Goal: Task Accomplishment & Management: Use online tool/utility

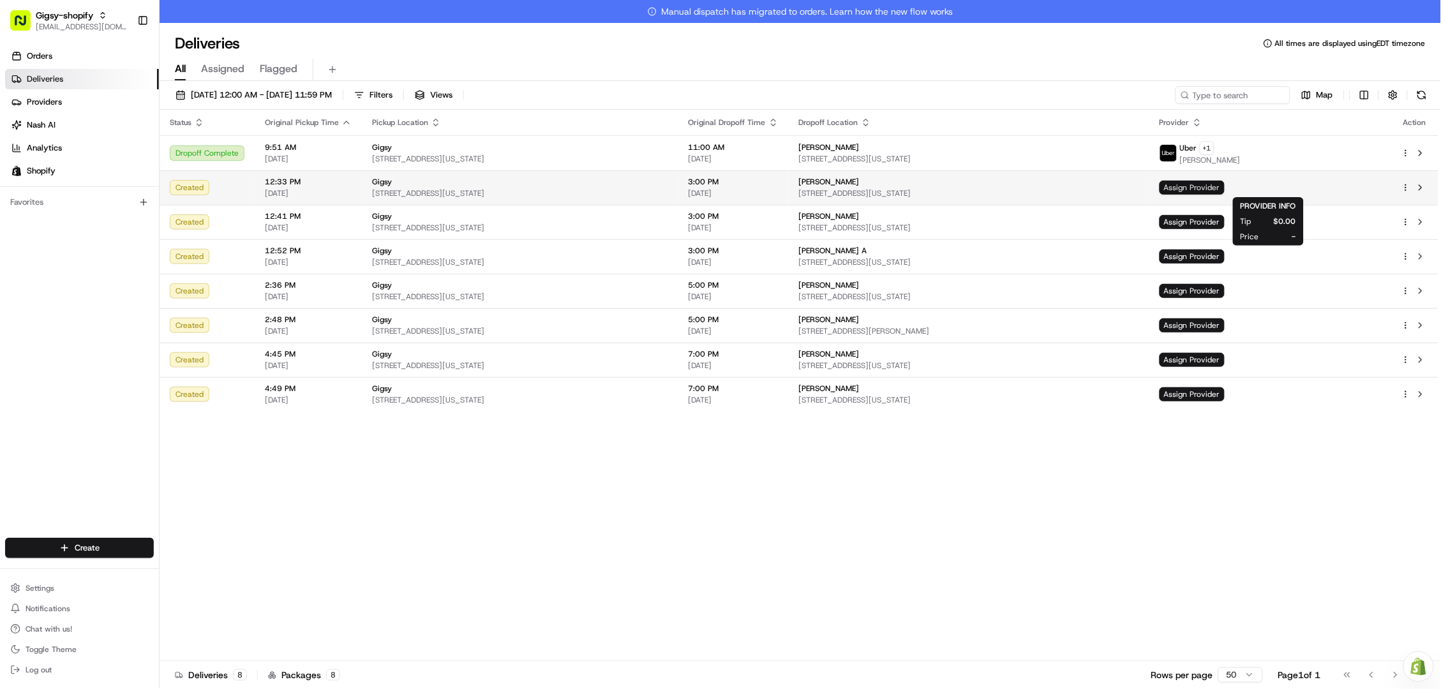
click at [1225, 186] on span "Assign Provider" at bounding box center [1191, 188] width 65 height 14
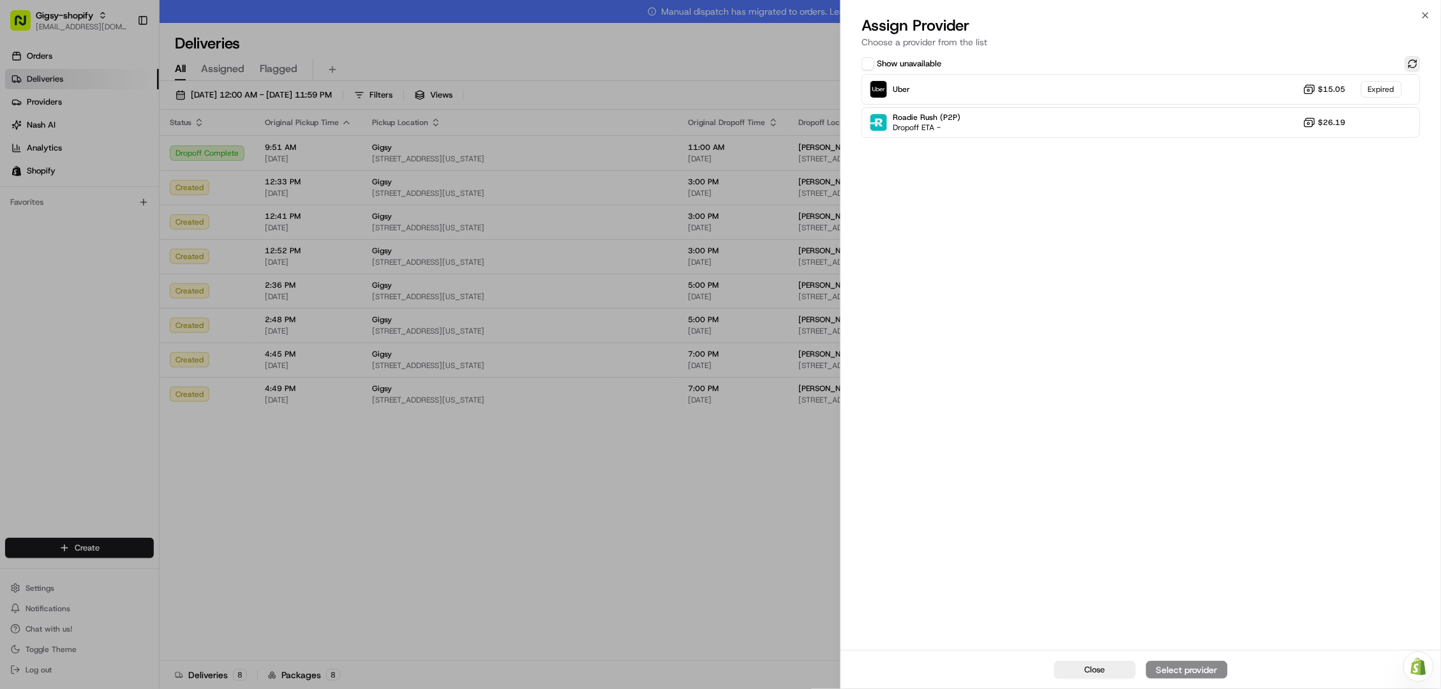
click at [1408, 61] on button at bounding box center [1412, 63] width 15 height 15
click at [1199, 101] on div "Uber Dropoff ETA 1 hour $15.05" at bounding box center [1140, 89] width 559 height 31
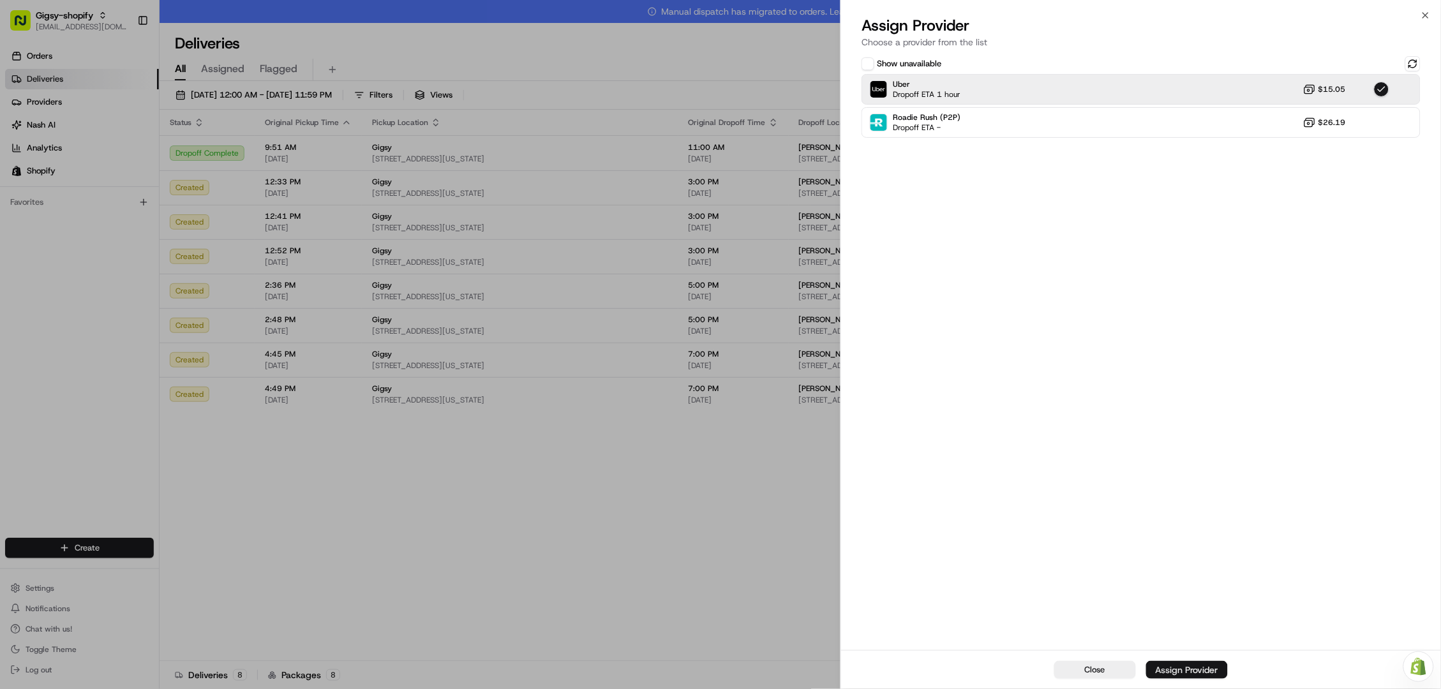
click at [1175, 673] on div "Assign Provider" at bounding box center [1187, 670] width 63 height 13
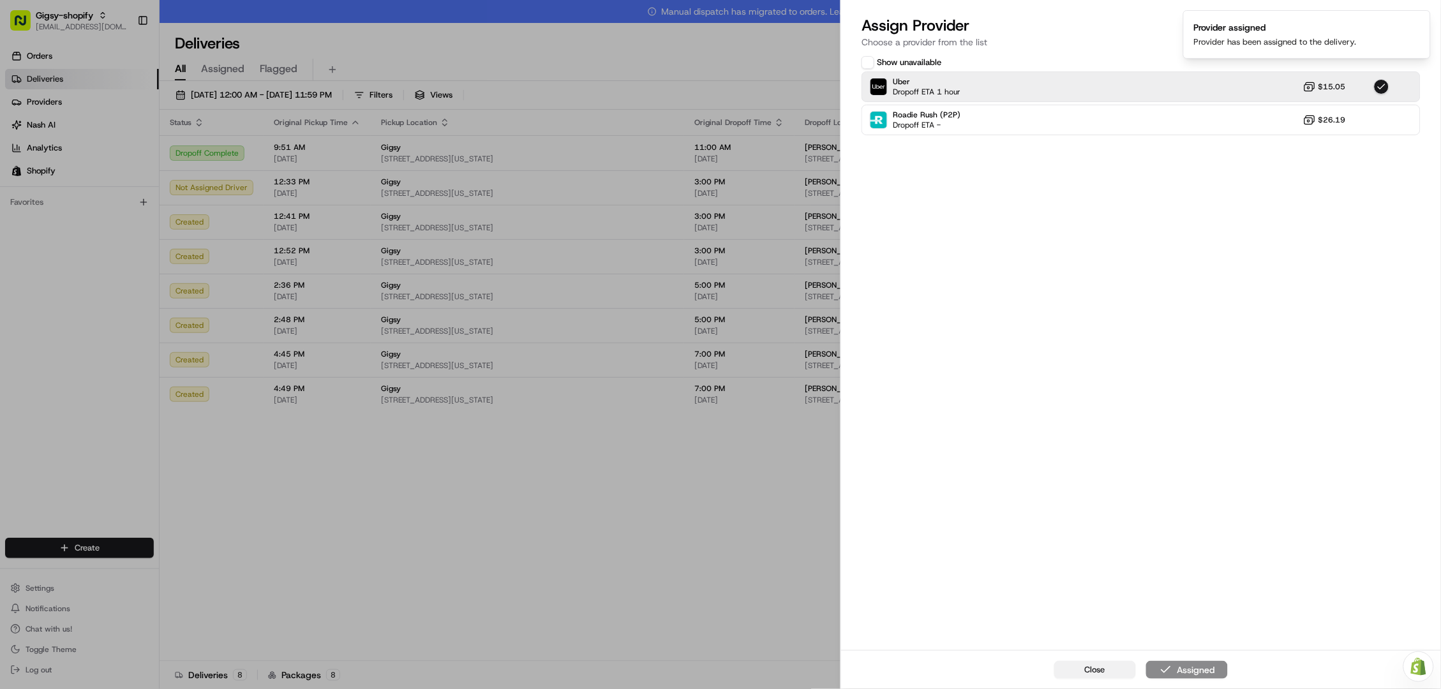
click at [1104, 667] on span "Close" at bounding box center [1095, 669] width 20 height 11
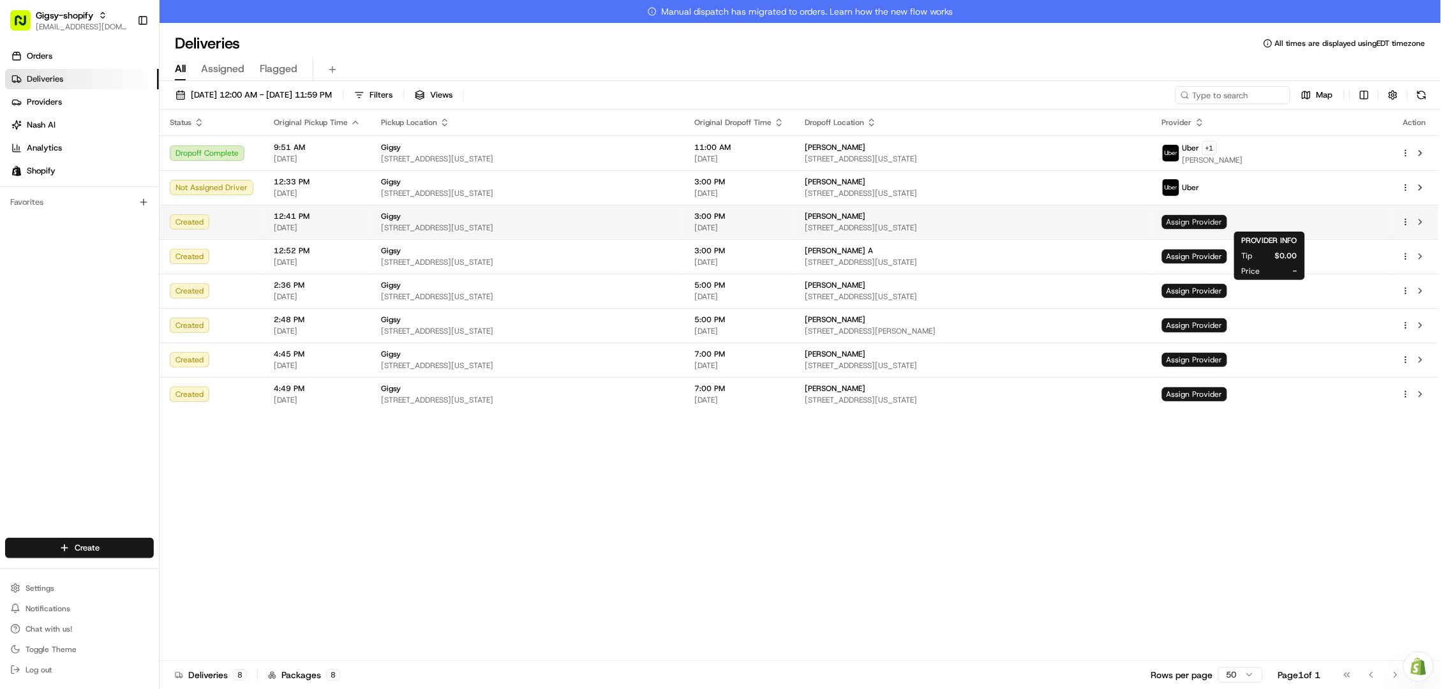
click at [1227, 218] on span "Assign Provider" at bounding box center [1194, 222] width 65 height 14
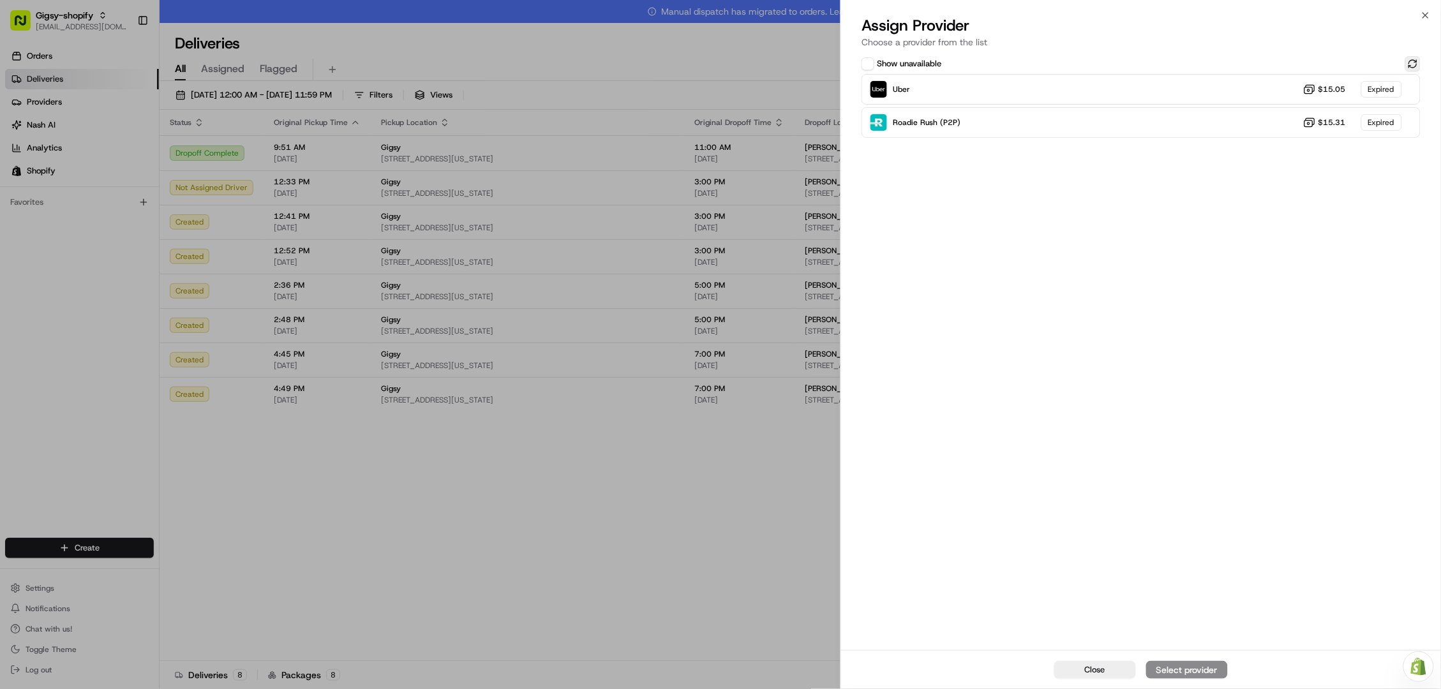
click at [1413, 58] on button at bounding box center [1412, 63] width 15 height 15
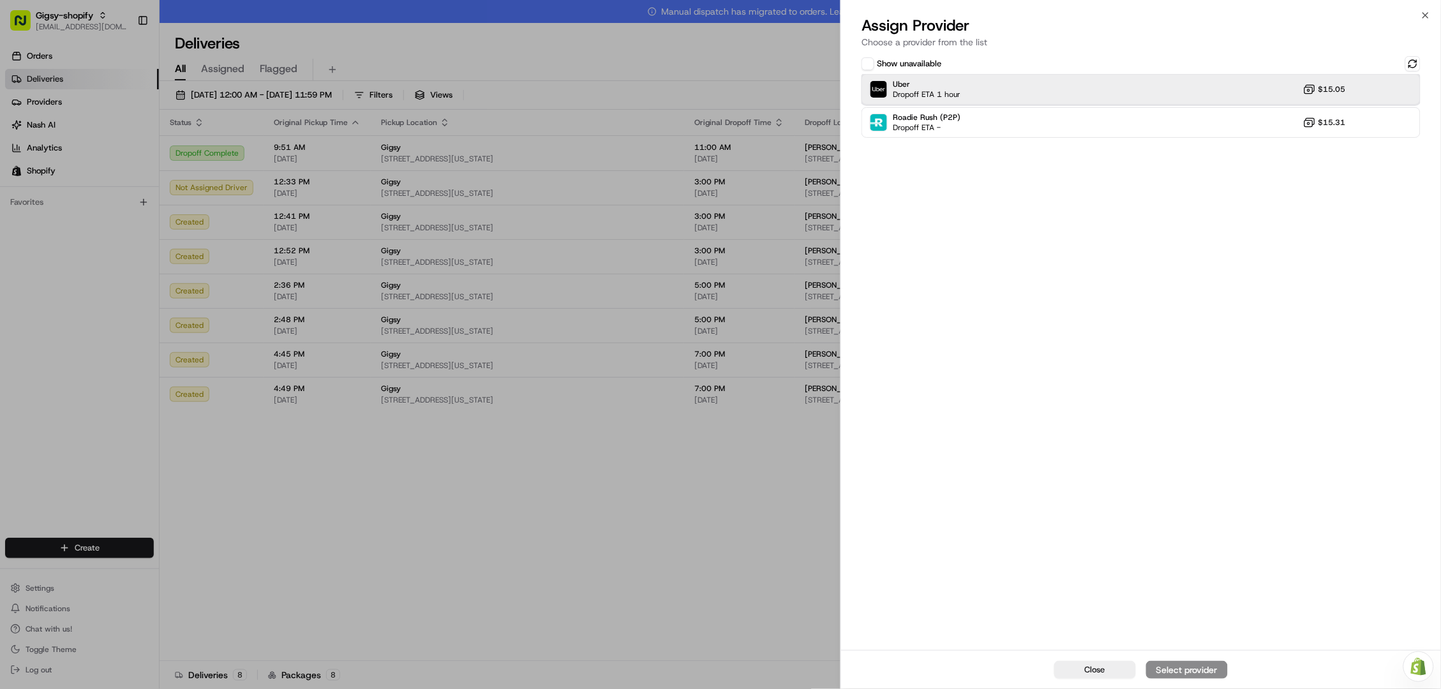
click at [1363, 83] on div "Uber Dropoff ETA 1 hour $15.05" at bounding box center [1140, 89] width 559 height 31
click at [1198, 674] on div "Assign Provider" at bounding box center [1187, 670] width 63 height 13
click at [1109, 674] on button "Close" at bounding box center [1095, 670] width 82 height 18
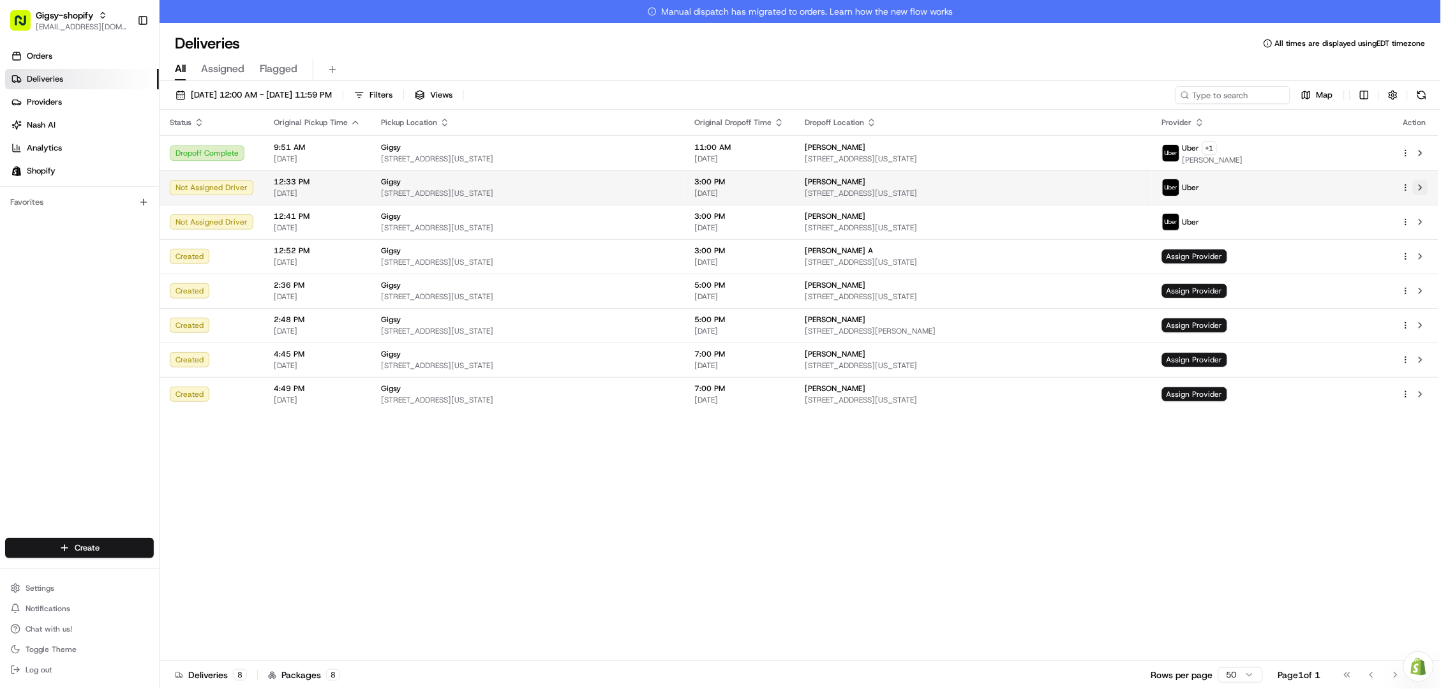
click at [1419, 186] on button at bounding box center [1420, 187] width 15 height 15
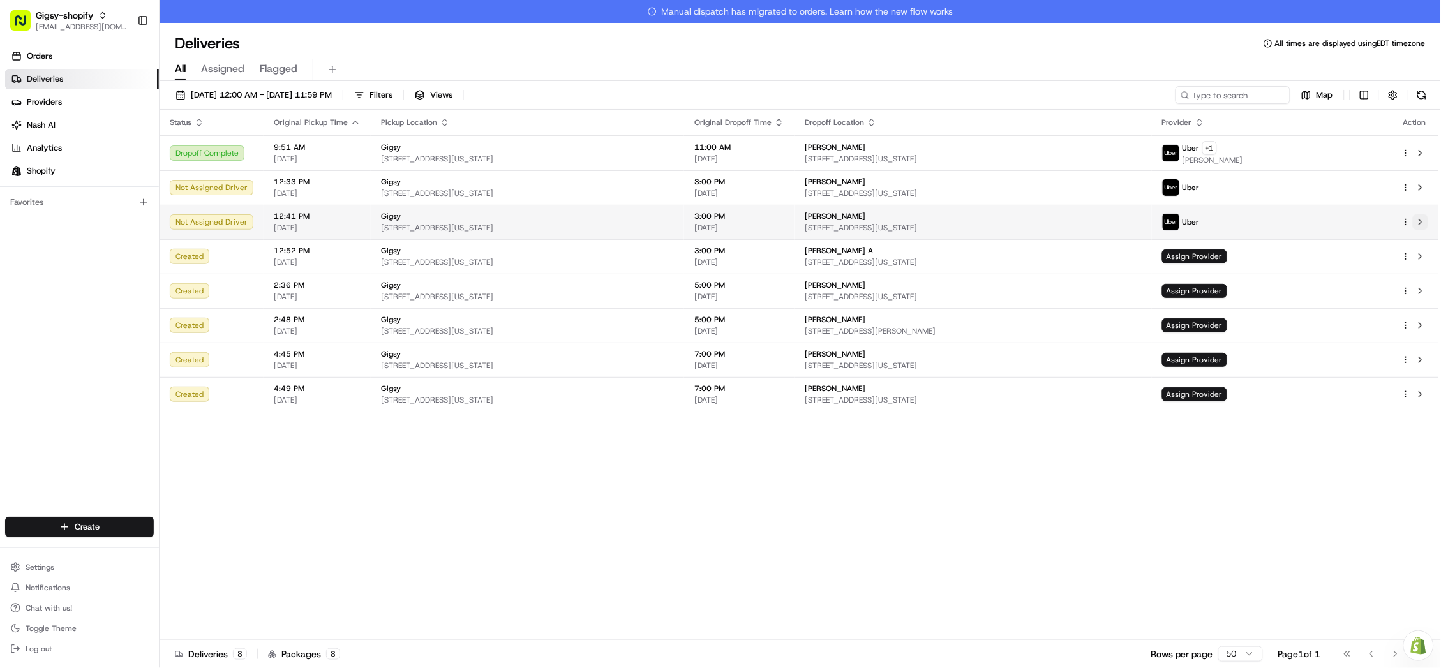
click at [1422, 220] on button at bounding box center [1420, 221] width 15 height 15
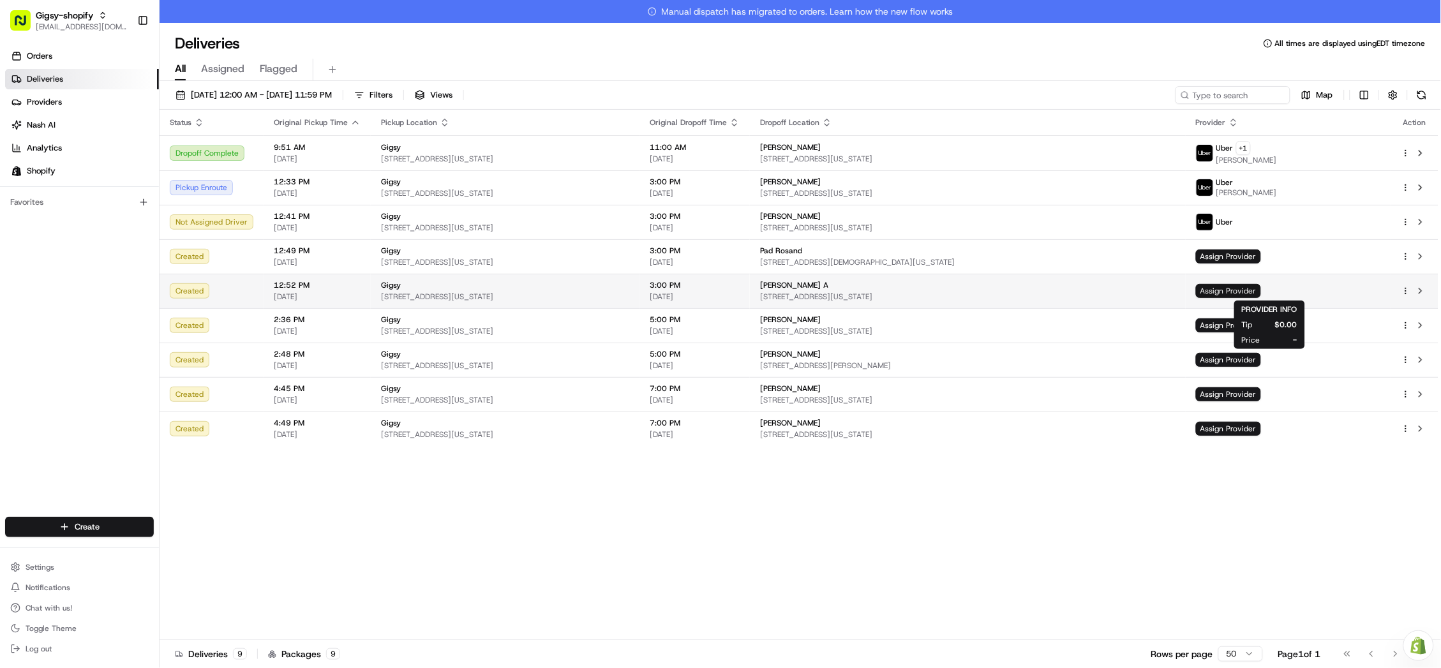
click at [1261, 290] on span "Assign Provider" at bounding box center [1228, 291] width 65 height 14
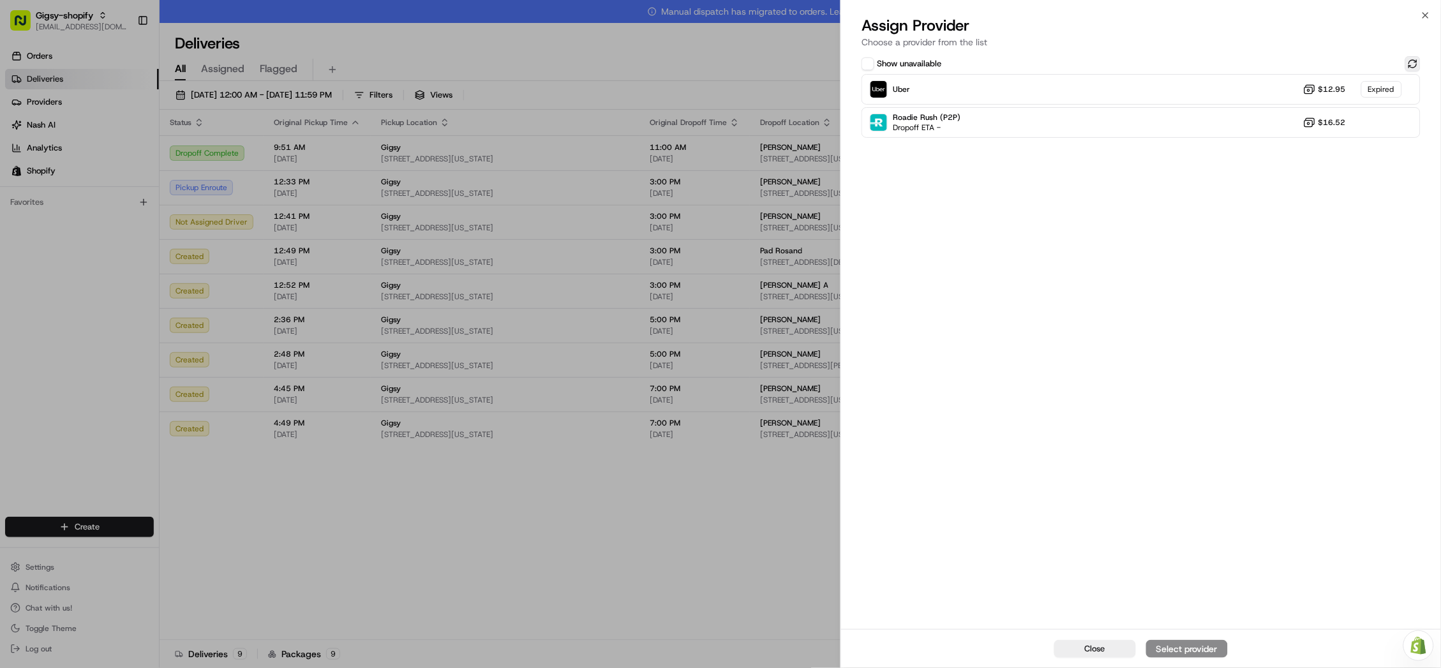
click at [1413, 62] on button at bounding box center [1412, 63] width 15 height 15
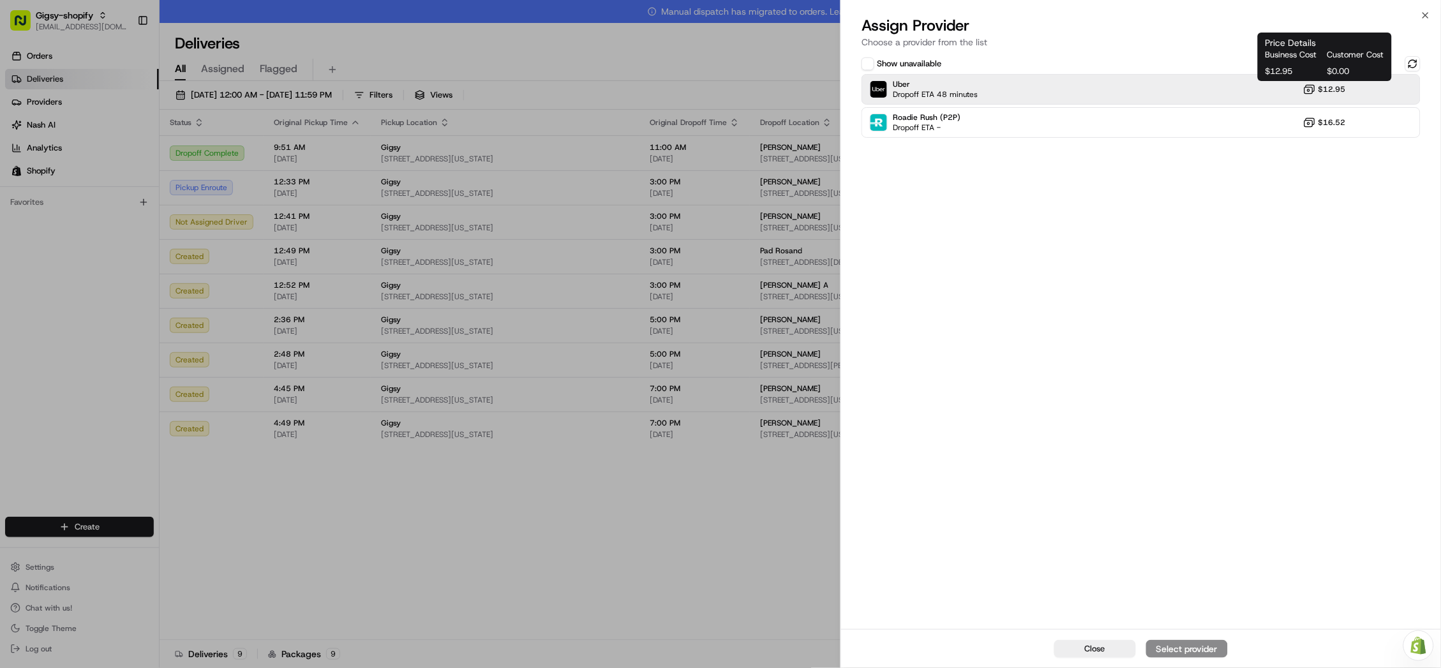
click at [1330, 91] on span "$12.95" at bounding box center [1331, 89] width 27 height 10
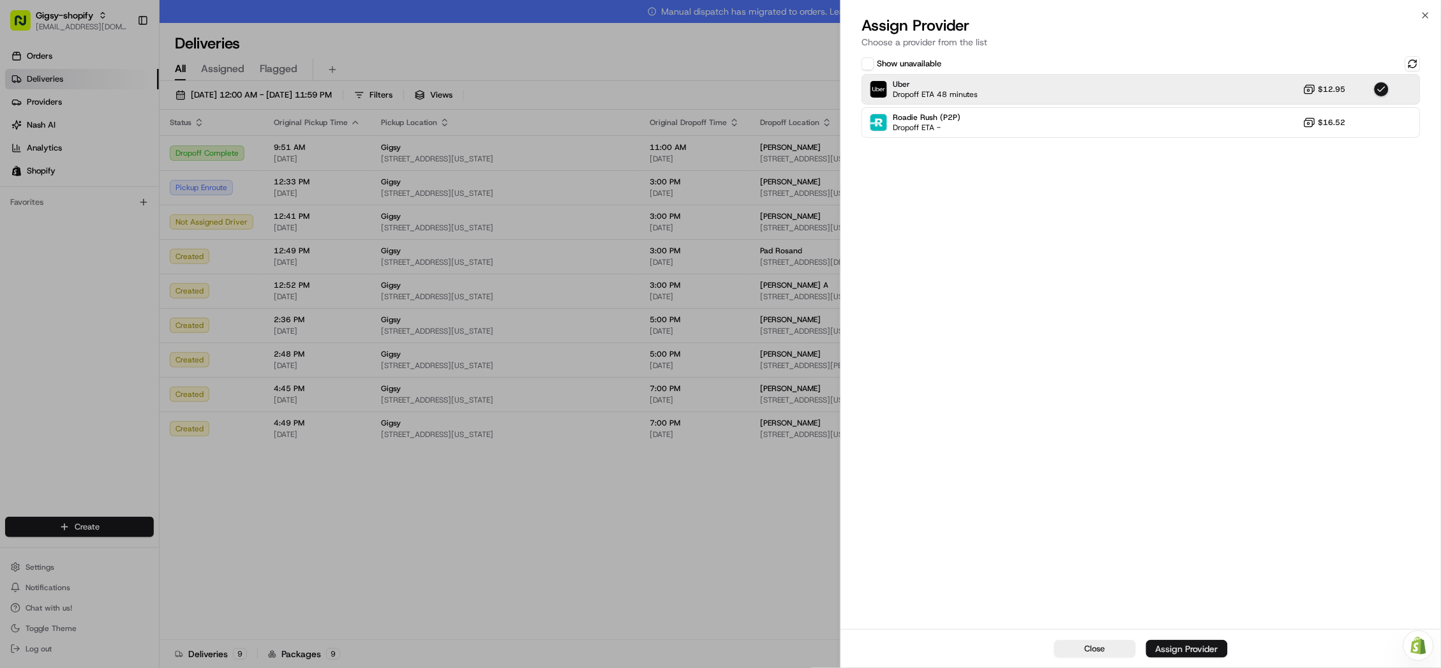
click at [1196, 649] on div "Assign Provider" at bounding box center [1187, 649] width 63 height 13
click at [1097, 640] on button "Close" at bounding box center [1095, 649] width 82 height 18
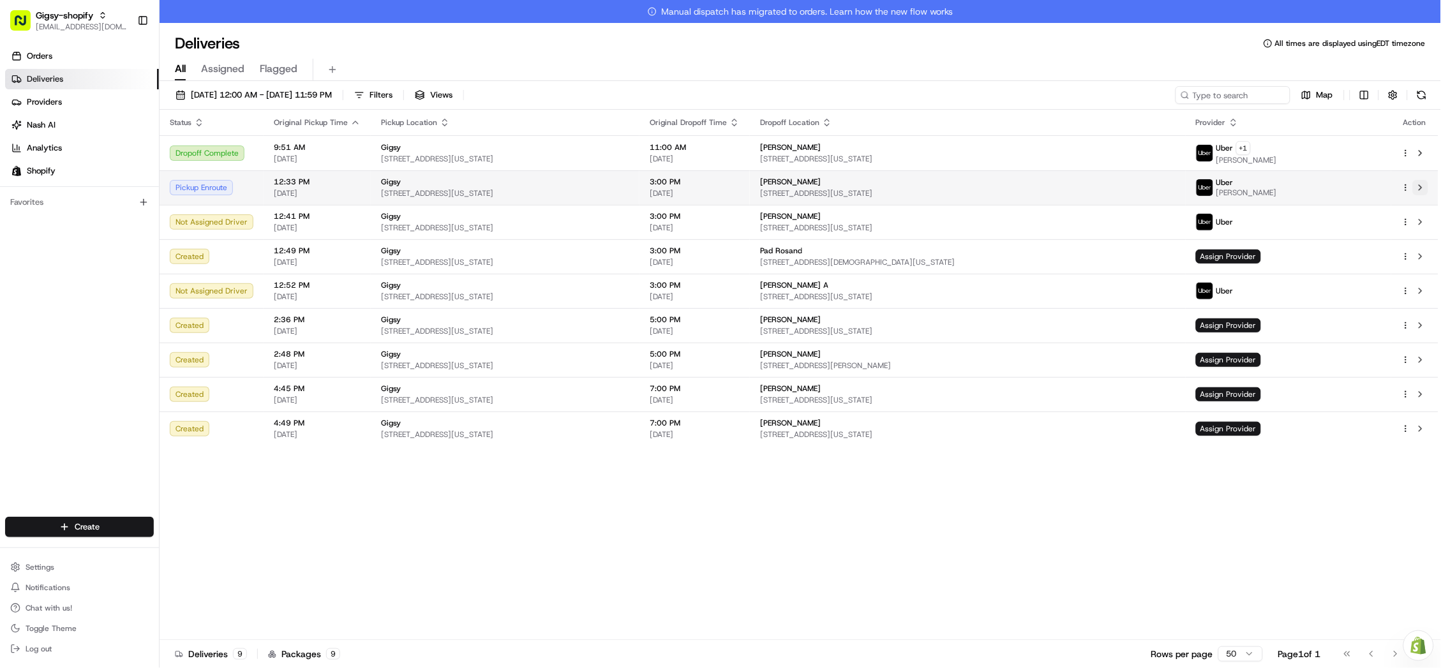
click at [1422, 188] on button at bounding box center [1420, 187] width 15 height 15
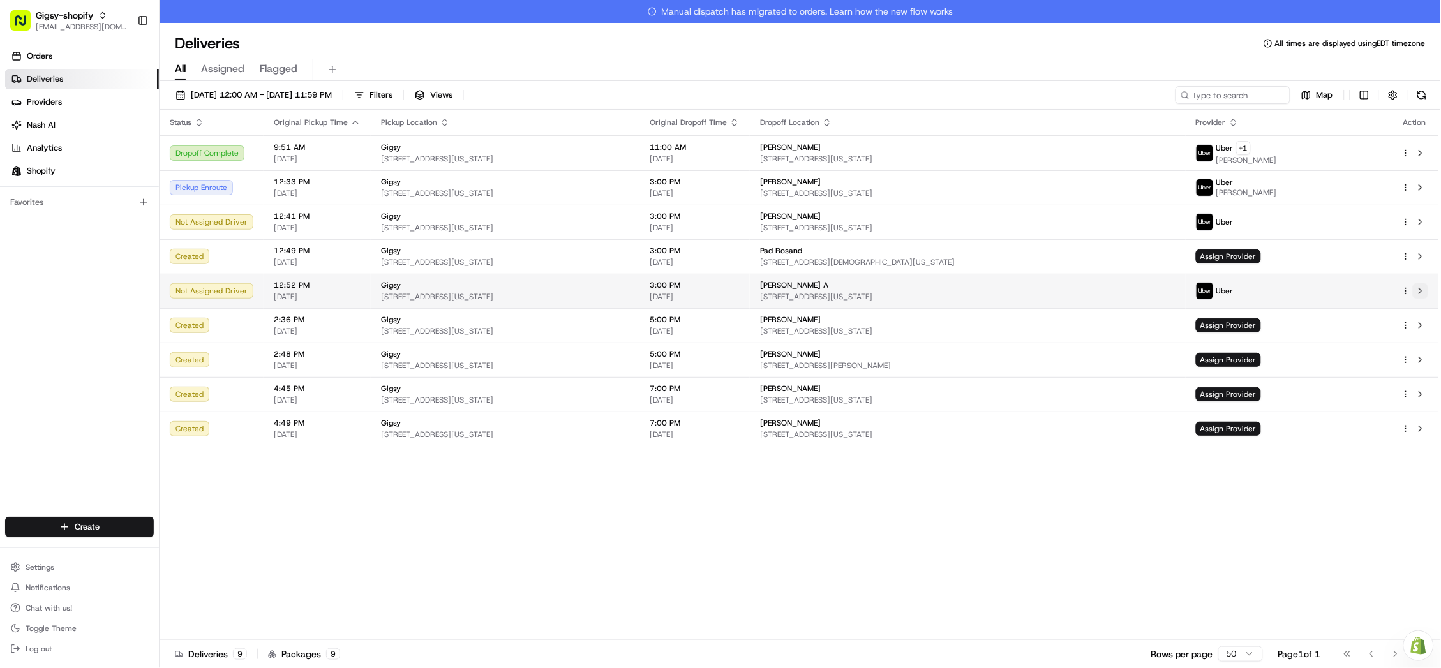
click at [1424, 291] on button at bounding box center [1420, 290] width 15 height 15
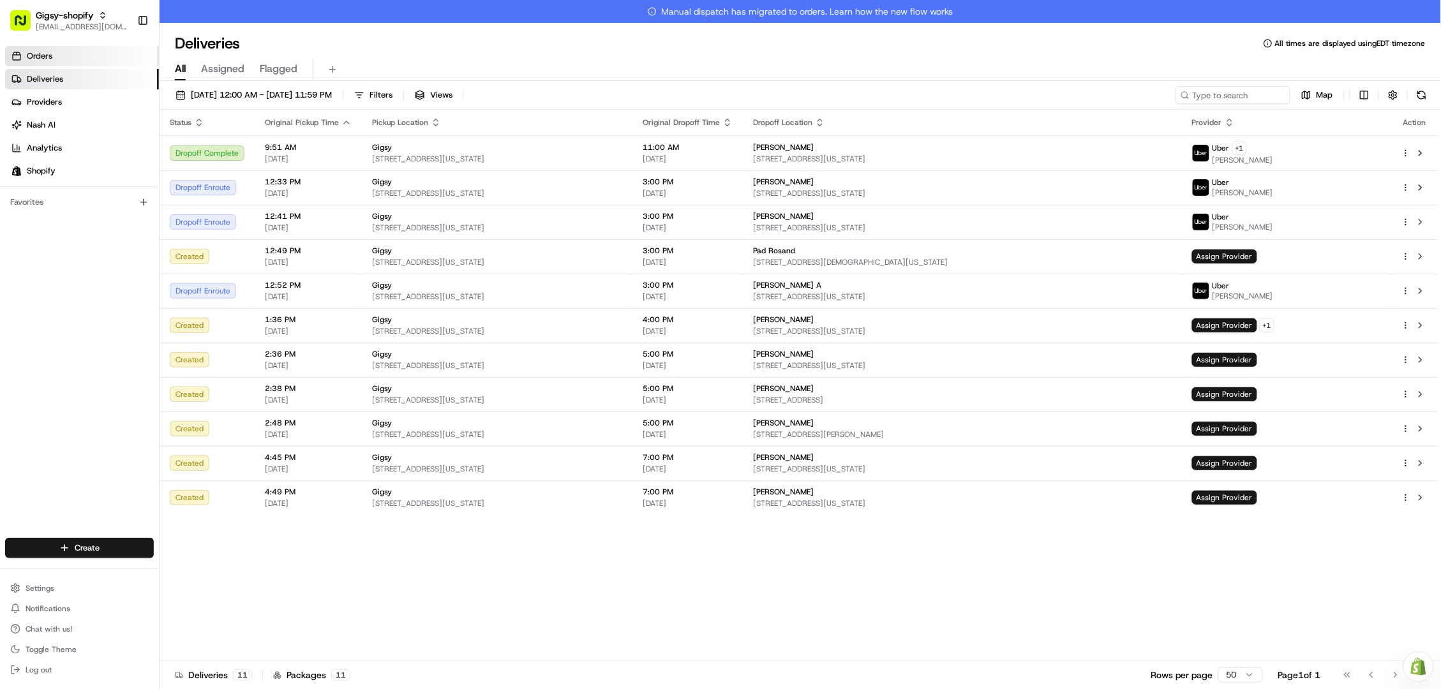
click at [43, 61] on span "Orders" at bounding box center [40, 55] width 26 height 11
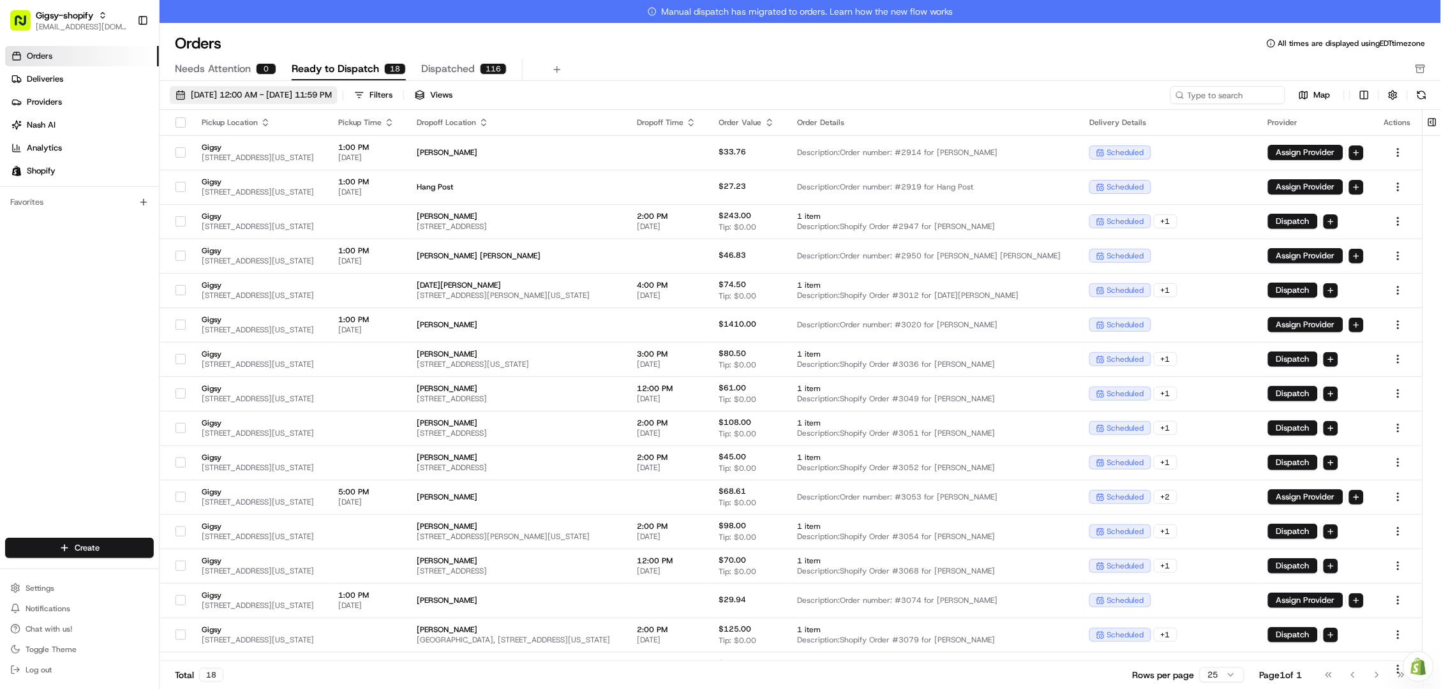
click at [274, 91] on span "08/01/2025 12:00 AM - 08/31/2025 11:59 PM" at bounding box center [261, 94] width 141 height 11
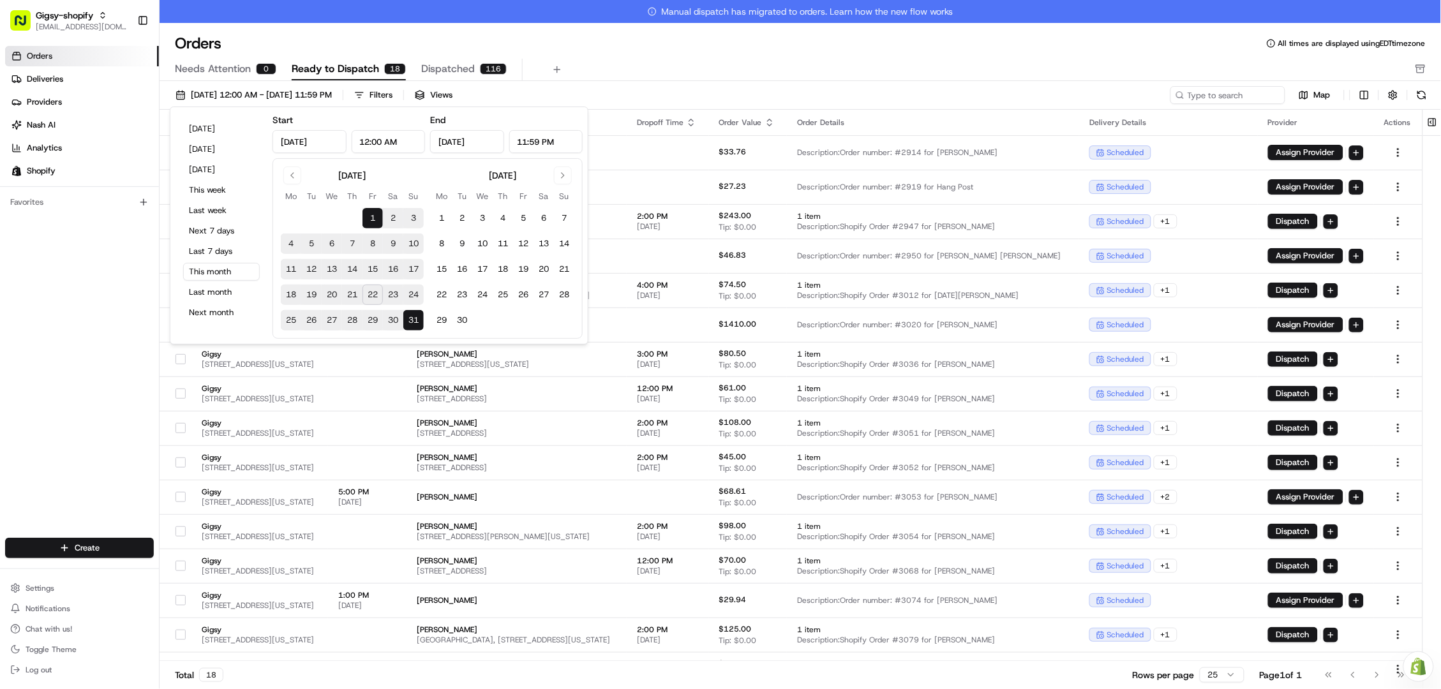
click at [369, 295] on button "22" at bounding box center [372, 295] width 20 height 20
type input "Aug 22, 2025"
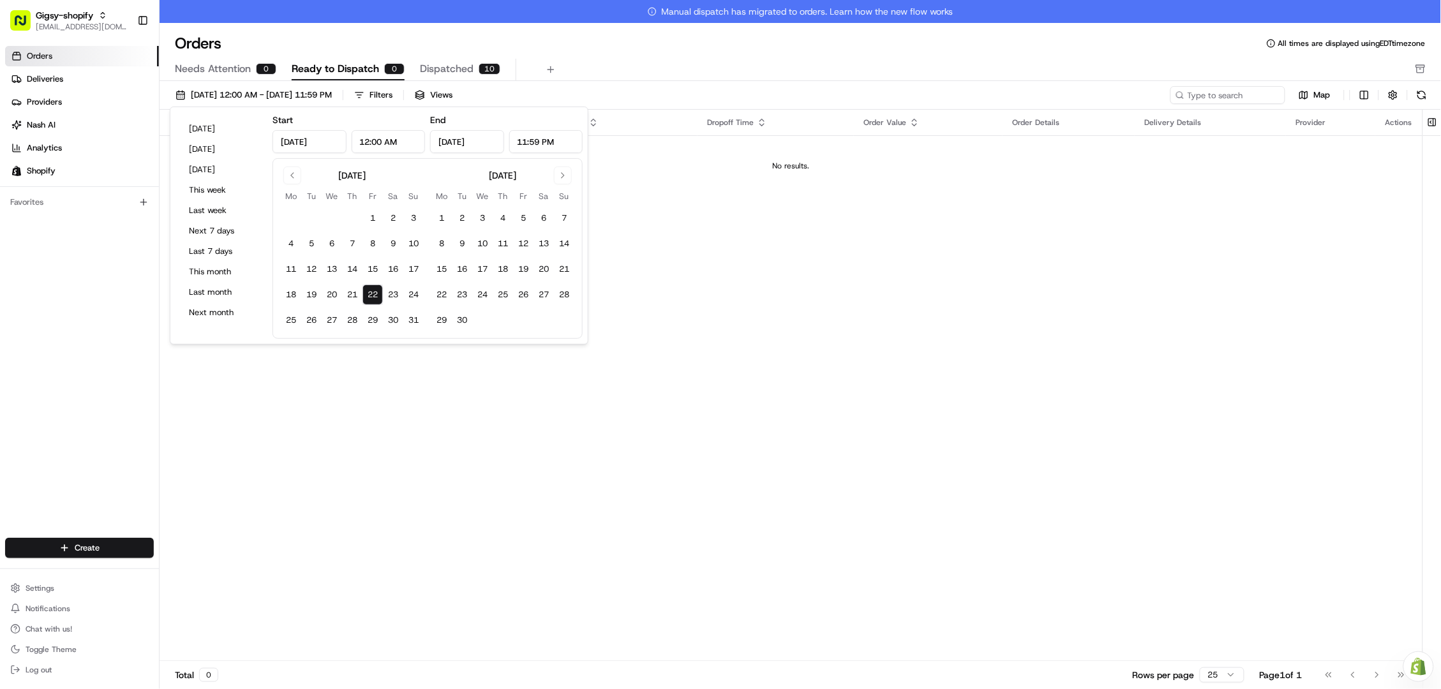
click at [318, 449] on div "Pickup Location Pickup Time Dropoff Location Dropoff Time Order Value Order Det…" at bounding box center [791, 397] width 1263 height 574
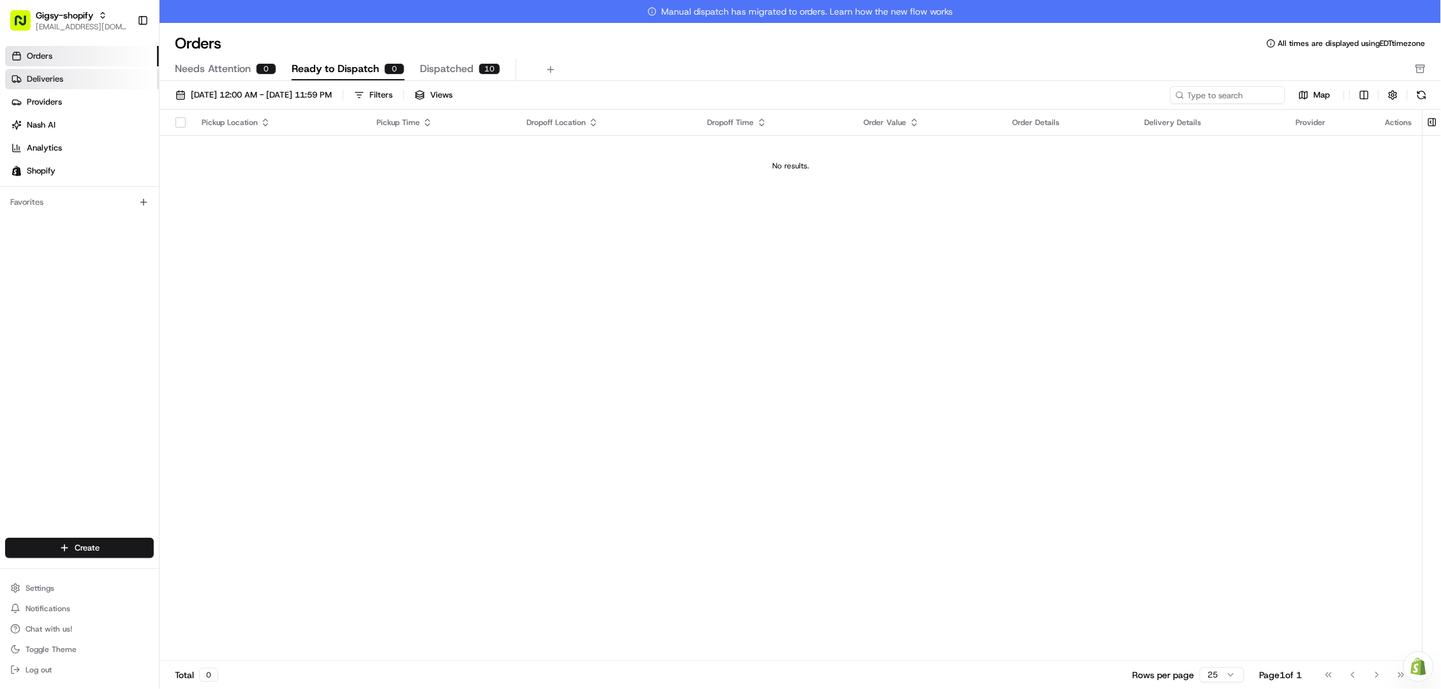
click at [114, 83] on link "Deliveries" at bounding box center [82, 79] width 154 height 20
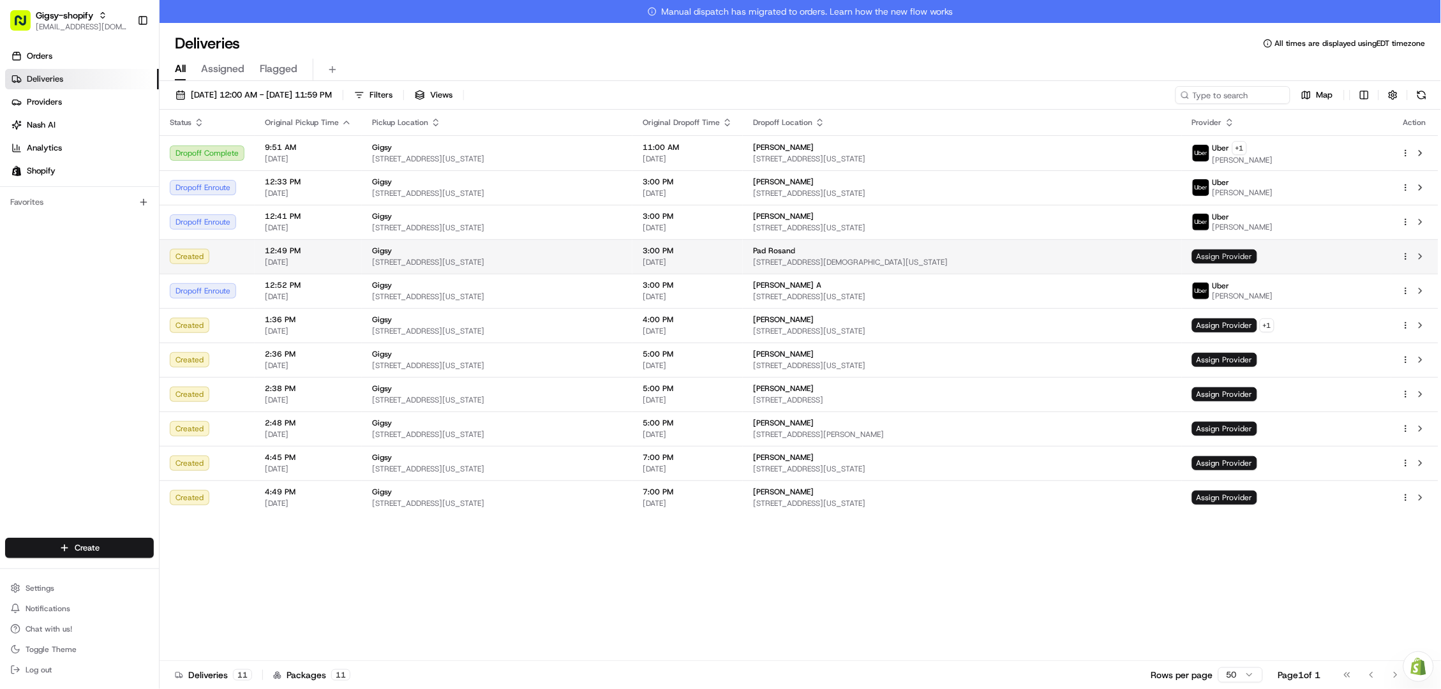
click at [1227, 254] on span "Assign Provider" at bounding box center [1224, 257] width 65 height 14
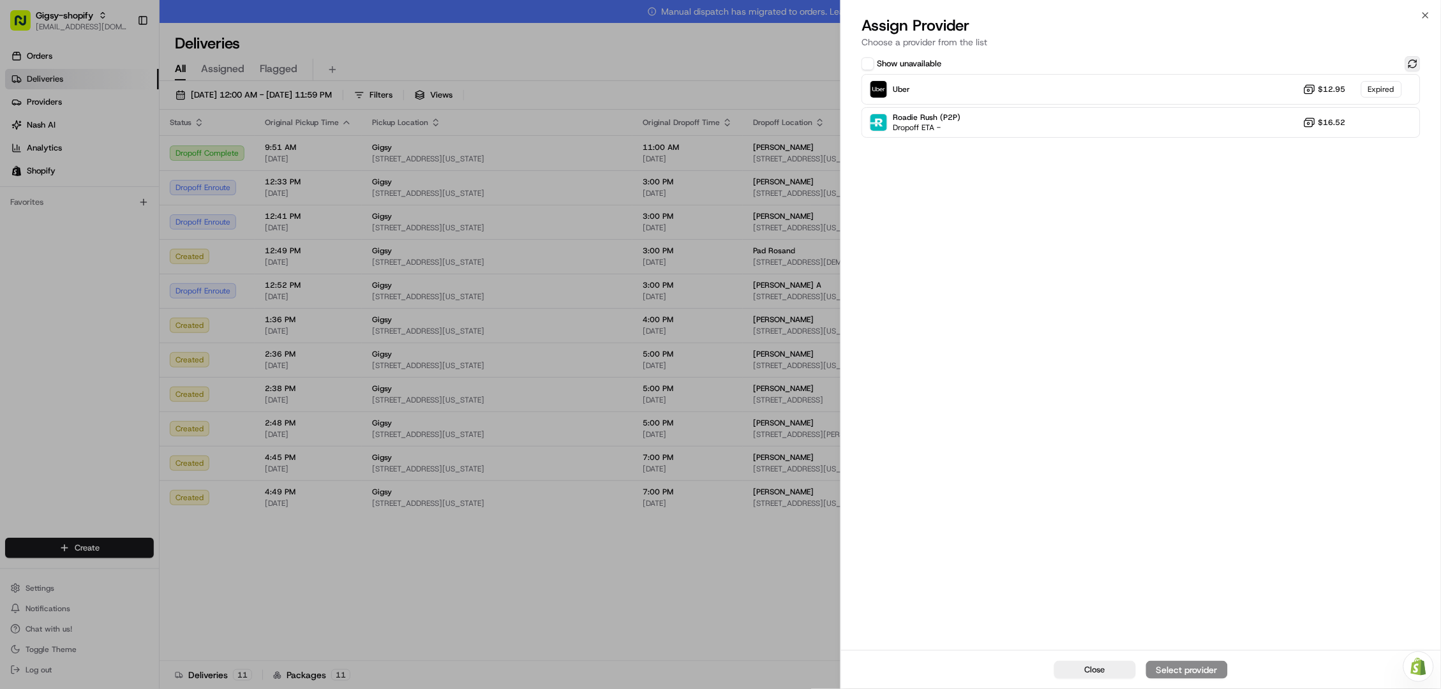
click at [1418, 61] on button at bounding box center [1412, 63] width 15 height 15
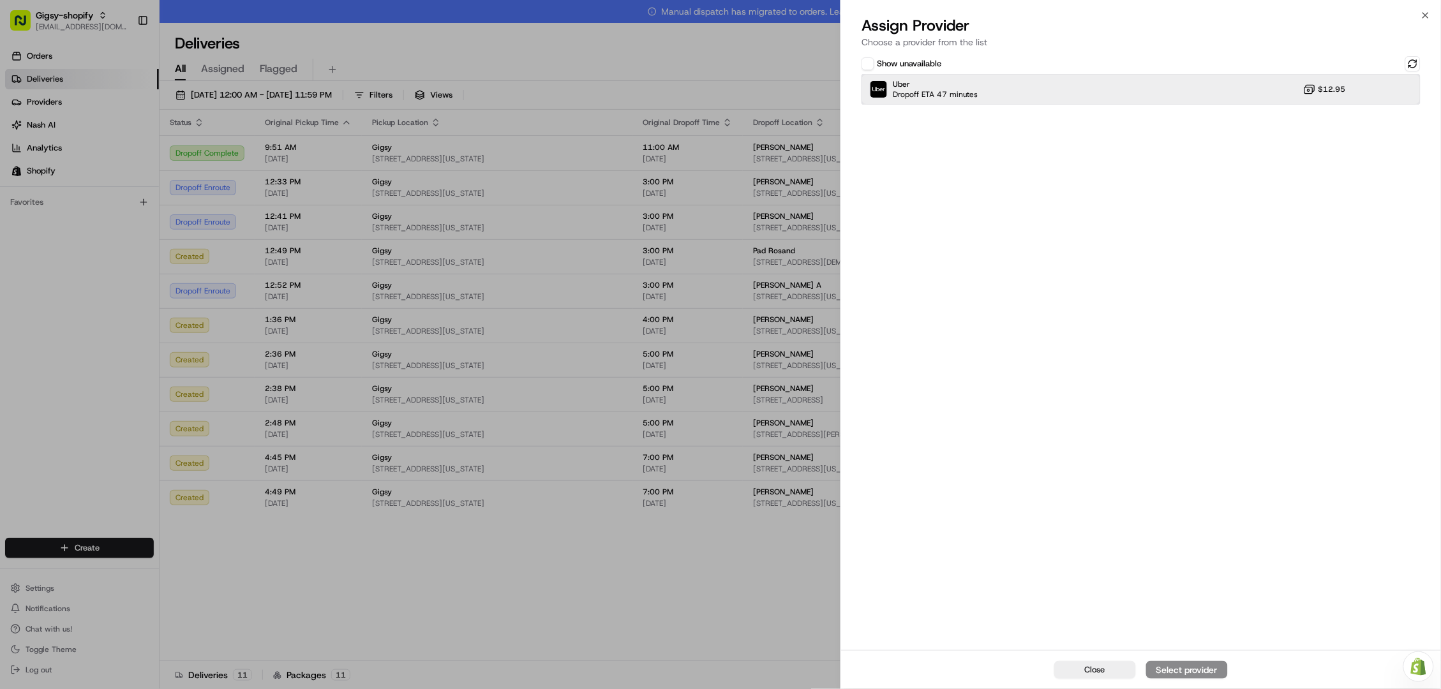
click at [1230, 94] on div "Uber Dropoff ETA 47 minutes $12.95" at bounding box center [1140, 89] width 559 height 31
click at [1184, 669] on div "Assign Provider" at bounding box center [1187, 670] width 63 height 13
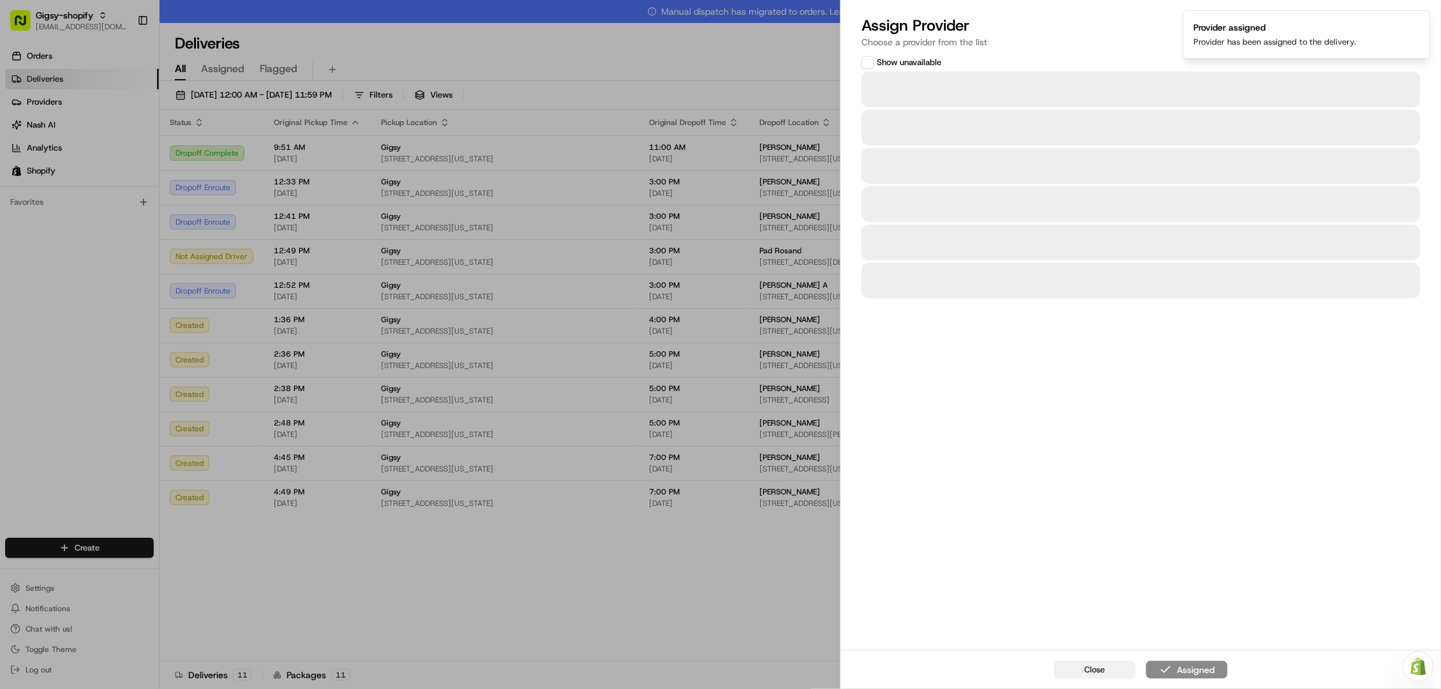
click at [1068, 669] on button "Close" at bounding box center [1095, 670] width 82 height 18
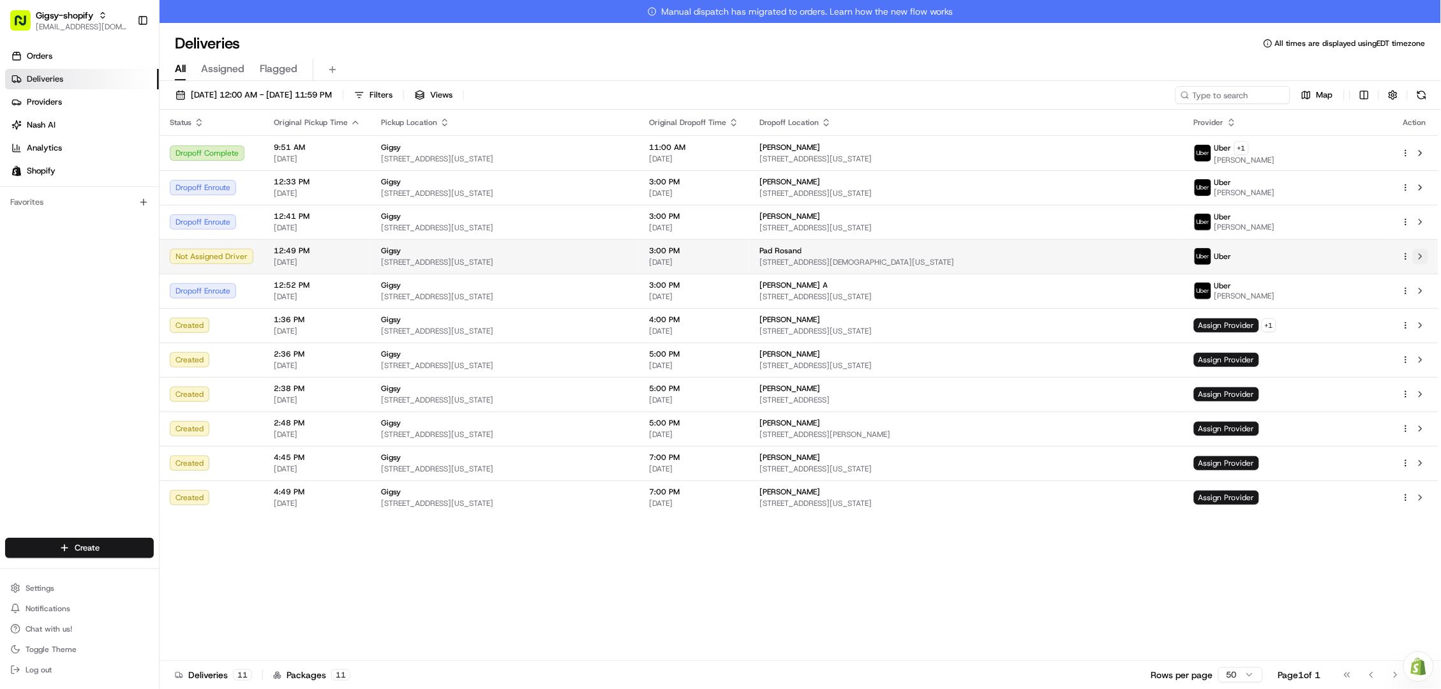
click at [1421, 254] on button at bounding box center [1420, 256] width 15 height 15
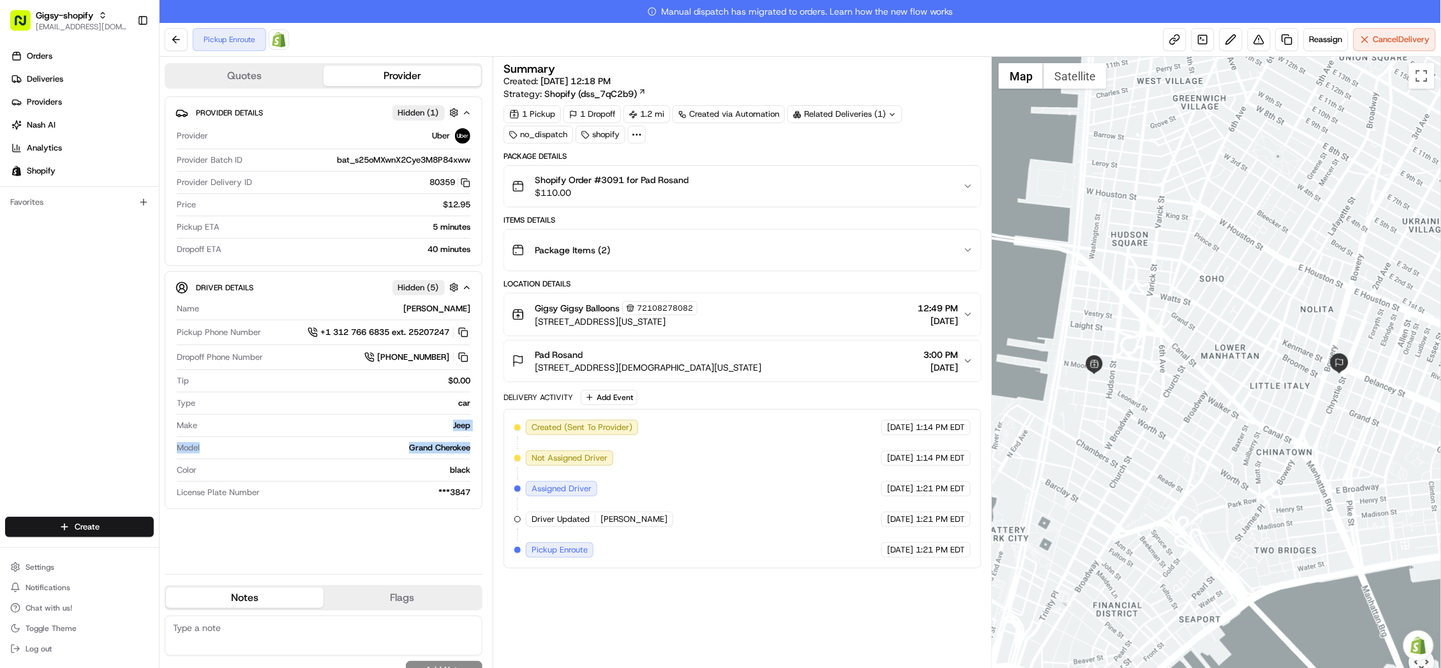
drag, startPoint x: 451, startPoint y: 423, endPoint x: 477, endPoint y: 448, distance: 35.6
click at [477, 449] on div "Driver Details Hidden ( 5 ) Name GILBERT T. Pickup Phone Number +1 312 766 6835…" at bounding box center [324, 390] width 318 height 238
copy div "Jeep Model Grand Cherokee"
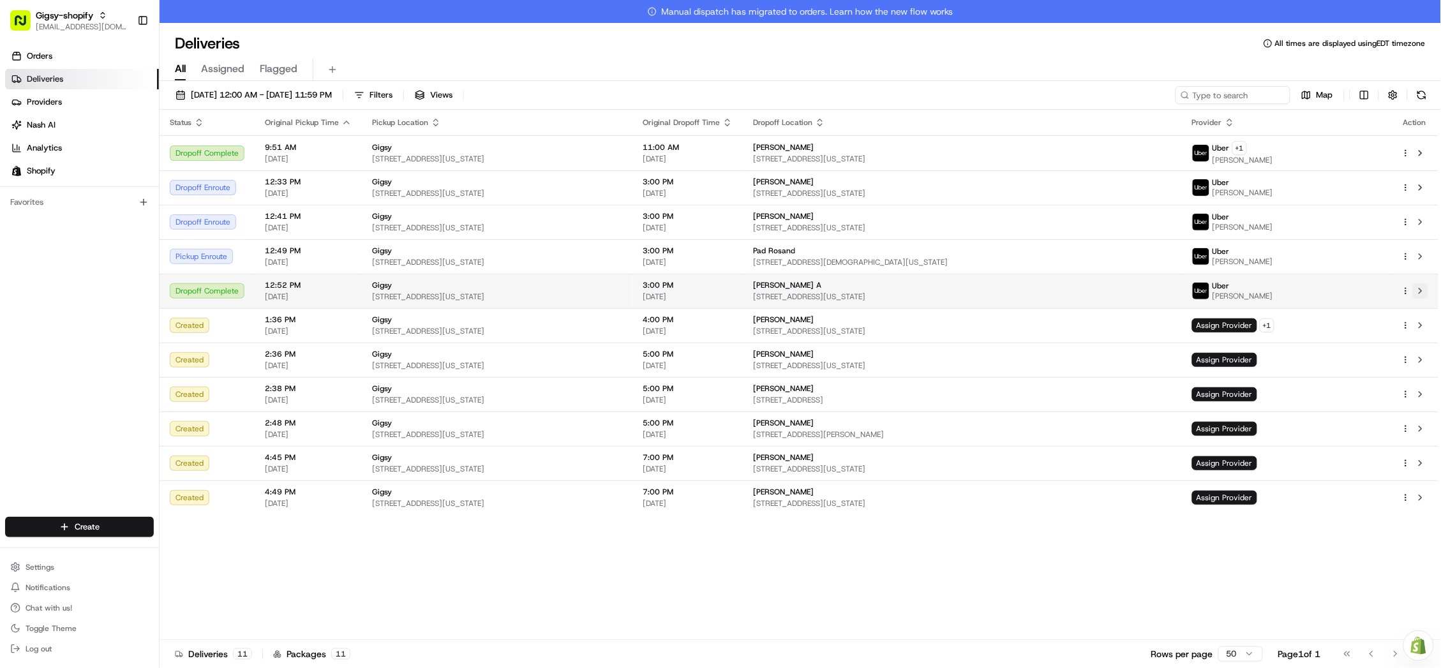
click at [1424, 291] on button at bounding box center [1420, 290] width 15 height 15
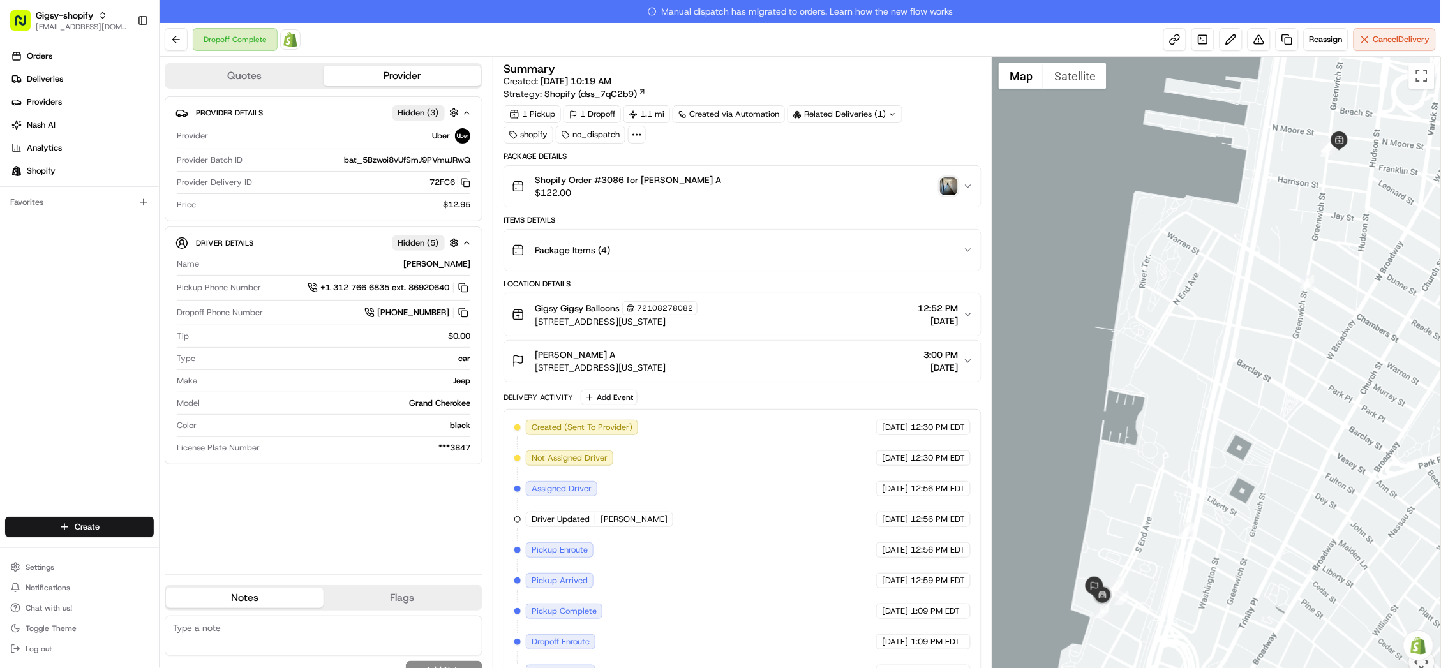
click at [947, 181] on img "button" at bounding box center [949, 186] width 18 height 18
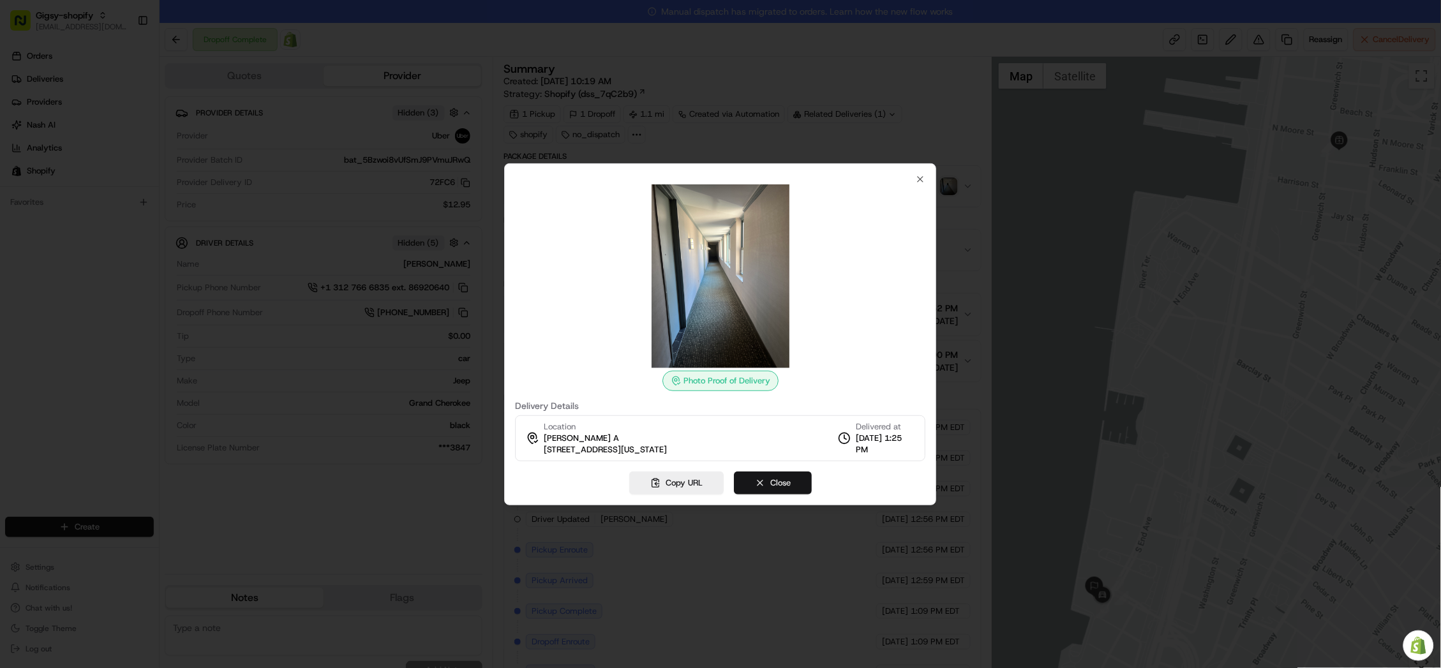
click at [773, 478] on button "Close" at bounding box center [773, 483] width 78 height 23
